Goal: Task Accomplishment & Management: Use online tool/utility

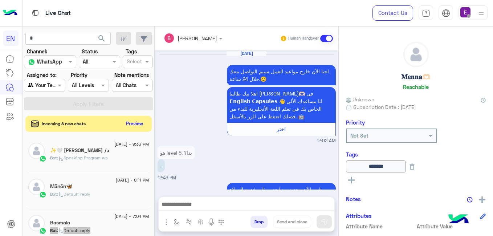
scroll to position [229, 0]
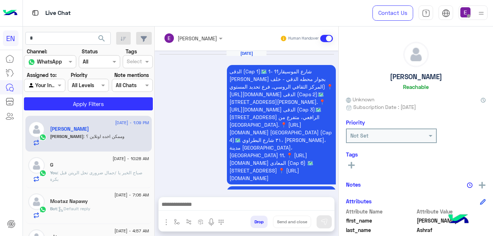
scroll to position [405, 0]
